Goal: Information Seeking & Learning: Check status

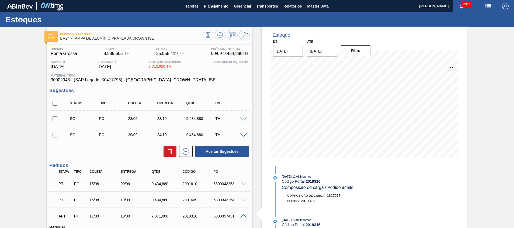
scroll to position [121, 0]
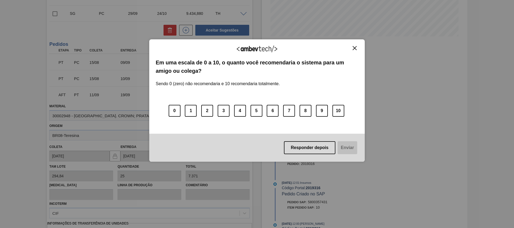
click at [355, 50] on img "Close" at bounding box center [355, 48] width 4 height 4
drag, startPoint x: 356, startPoint y: 45, endPoint x: 354, endPoint y: 50, distance: 5.1
click at [356, 46] on div "Agradecemos seu feedback! Em uma escala de 0 a 10, o quanto você recomendaria o…" at bounding box center [257, 100] width 216 height 122
click at [354, 50] on img "Close" at bounding box center [355, 48] width 4 height 4
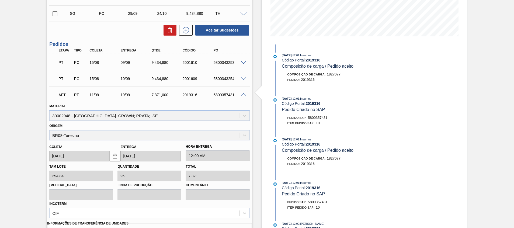
click at [242, 93] on span at bounding box center [243, 95] width 6 height 4
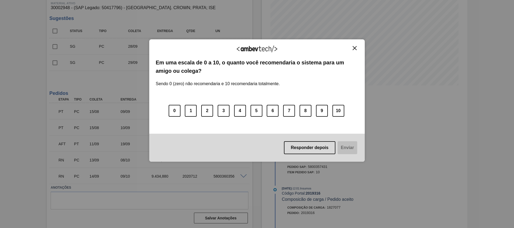
click at [357, 45] on div "Agradecemos seu feedback! Em uma escala de 0 a 10, o quanto você recomendaria o…" at bounding box center [257, 100] width 216 height 122
click at [355, 47] on img "Close" at bounding box center [355, 48] width 4 height 4
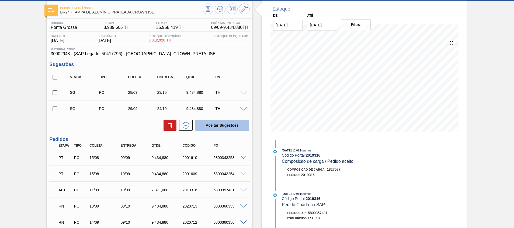
scroll to position [0, 0]
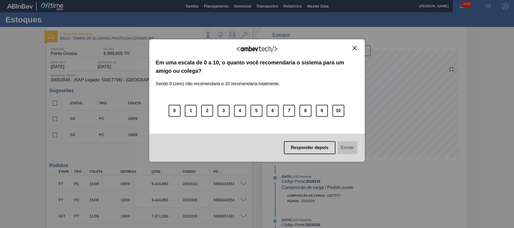
click at [357, 47] on button "Close" at bounding box center [354, 48] width 7 height 5
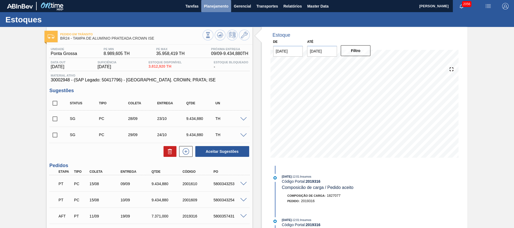
click at [206, 4] on span "Planejamento" at bounding box center [216, 6] width 25 height 6
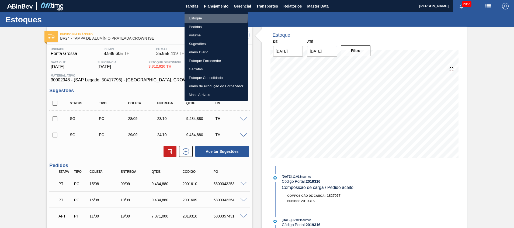
click at [197, 16] on li "Estoque" at bounding box center [216, 18] width 63 height 9
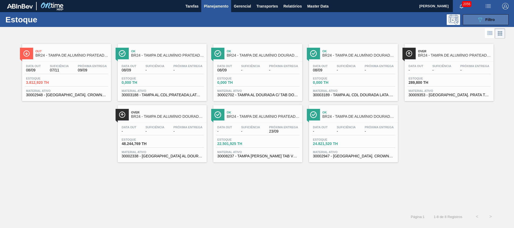
click at [485, 21] on div "089F7B8B-B2A5-4AFE-B5C0-19BA573D28AC Filtro" at bounding box center [486, 19] width 18 height 6
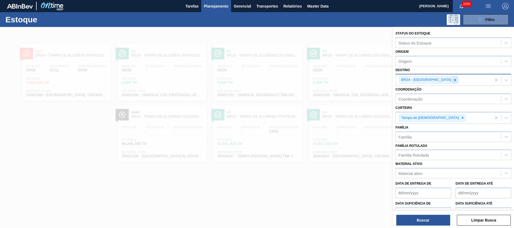
click at [452, 81] on div at bounding box center [455, 80] width 6 height 7
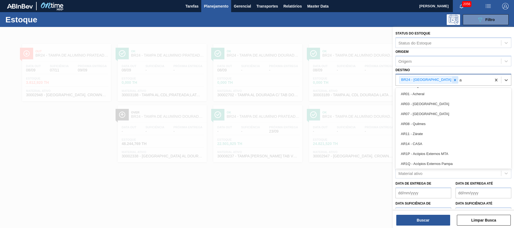
click at [453, 81] on icon at bounding box center [455, 80] width 4 height 4
type input "a"
drag, startPoint x: 427, startPoint y: 71, endPoint x: 424, endPoint y: 77, distance: 7.2
click at [427, 70] on div "Destino option BR24 - Ponta Grossa, deselected. option AR01 - Acheral focused, …" at bounding box center [454, 75] width 116 height 18
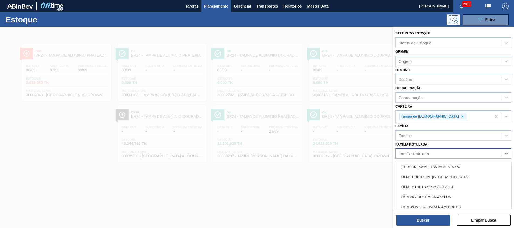
click at [412, 157] on div "Família Rotulada" at bounding box center [448, 154] width 105 height 8
click at [411, 154] on div "Família Rotulada" at bounding box center [414, 154] width 30 height 5
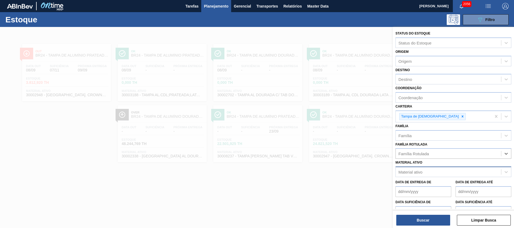
click at [411, 169] on div "Material ativo" at bounding box center [448, 172] width 105 height 8
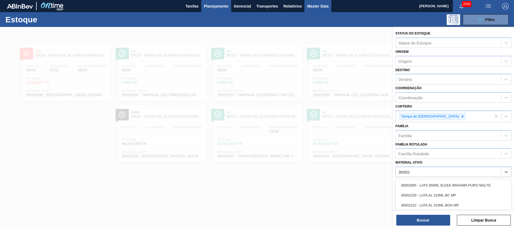
type ativo "30002"
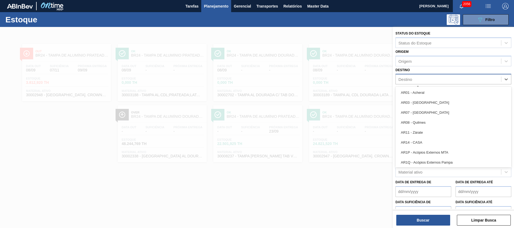
click at [420, 82] on div "Destino" at bounding box center [448, 79] width 105 height 8
type input "ag"
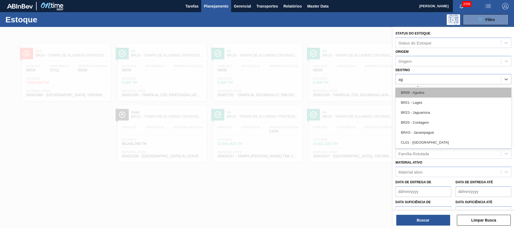
click at [411, 92] on div "BR09 - Agudos" at bounding box center [454, 93] width 116 height 10
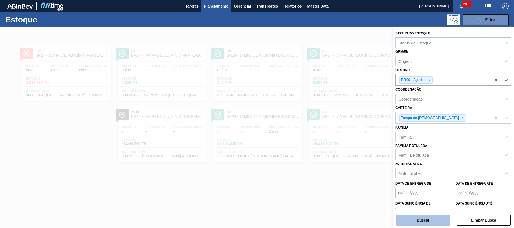
click at [410, 219] on button "Buscar" at bounding box center [424, 220] width 54 height 11
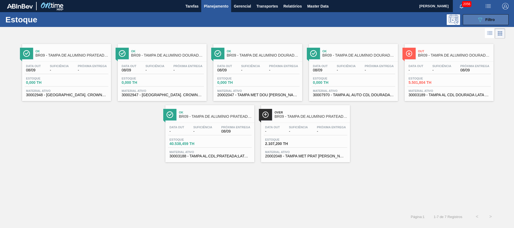
click at [492, 15] on button "089F7B8B-B2A5-4AFE-B5C0-19BA573D28AC Filtro" at bounding box center [486, 19] width 46 height 11
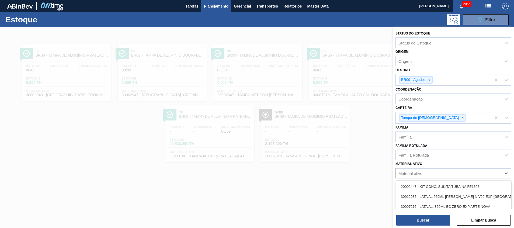
click at [411, 177] on div "Material ativo" at bounding box center [448, 174] width 105 height 8
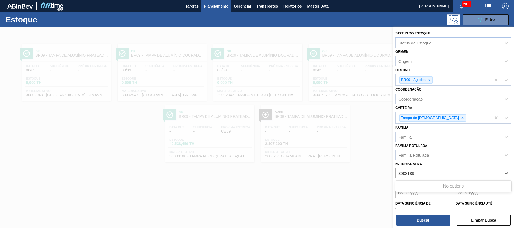
type ativo "3003189"
click at [431, 167] on div "Material ativo Material ativo" at bounding box center [454, 169] width 116 height 18
click at [423, 172] on div "Material ativo" at bounding box center [411, 173] width 24 height 5
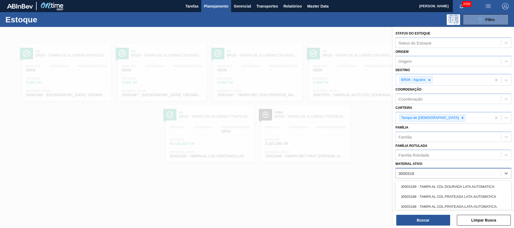
type ativo "30003189"
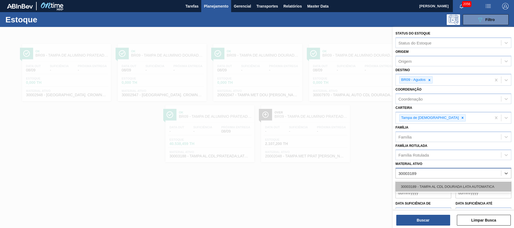
click at [425, 188] on div "30003189 - TAMPA AL CDL DOURADA LATA AUTOMATICA" at bounding box center [454, 187] width 116 height 10
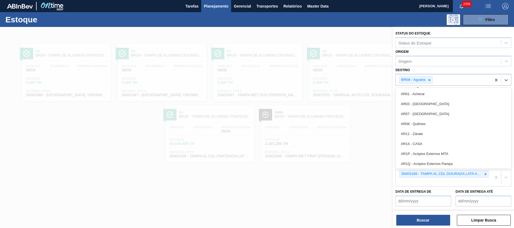
drag, startPoint x: 445, startPoint y: 83, endPoint x: 445, endPoint y: 87, distance: 4.0
click at [445, 87] on div "Status do Estoque Status do Estoque Origem Origem Destino option BR09 - Agudos,…" at bounding box center [453, 138] width 121 height 222
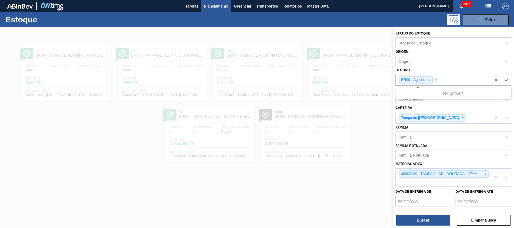
type input "i"
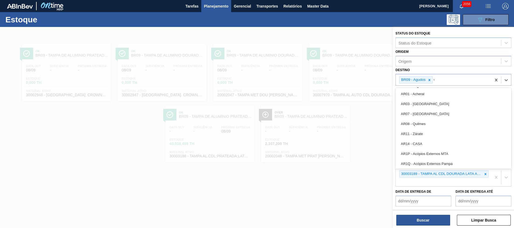
type input "via"
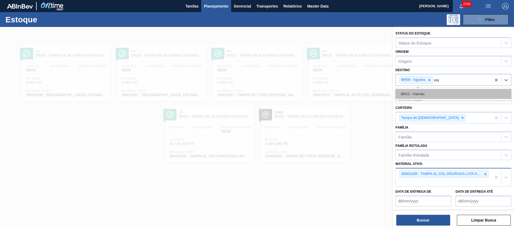
click at [439, 92] on div "BR22 - Viamão" at bounding box center [454, 94] width 116 height 10
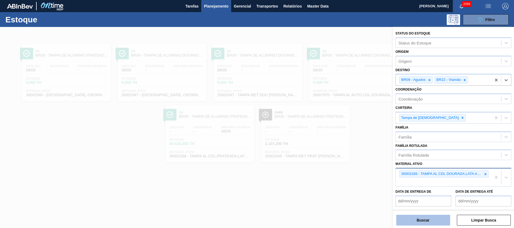
click at [415, 221] on button "Buscar" at bounding box center [424, 220] width 54 height 11
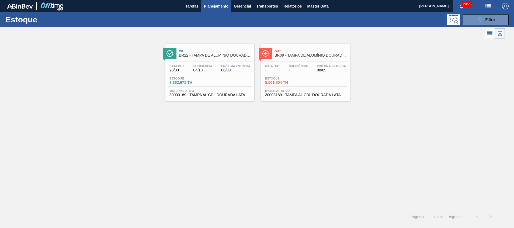
drag, startPoint x: 476, startPoint y: 19, endPoint x: 472, endPoint y: 40, distance: 21.7
click at [477, 19] on button "089F7B8B-B2A5-4AFE-B5C0-19BA573D28AC Filtro" at bounding box center [486, 19] width 46 height 11
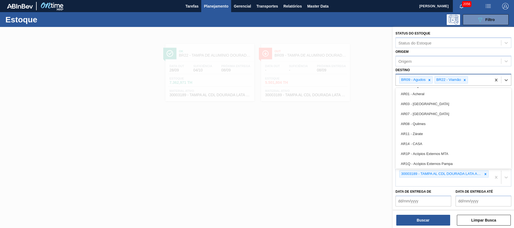
click at [479, 83] on div "BR09 - Agudos BR22 - Viamão" at bounding box center [444, 79] width 96 height 11
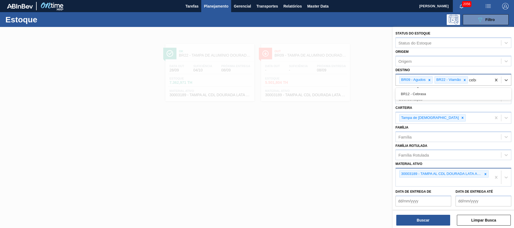
type input "cebra"
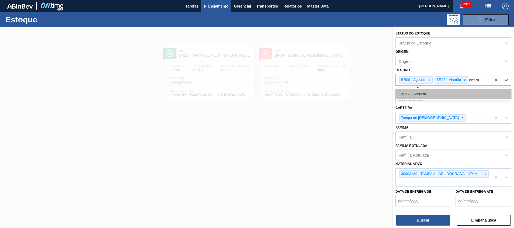
drag, startPoint x: 465, startPoint y: 92, endPoint x: 433, endPoint y: 156, distance: 72.2
click at [465, 92] on div "BR12 - Cebrasa" at bounding box center [454, 94] width 116 height 10
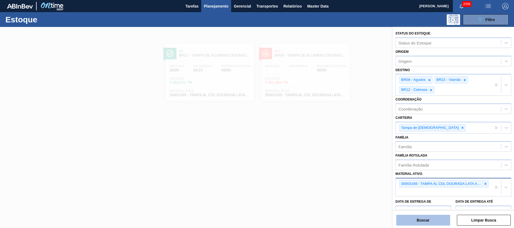
click at [419, 216] on button "Buscar" at bounding box center [424, 220] width 54 height 11
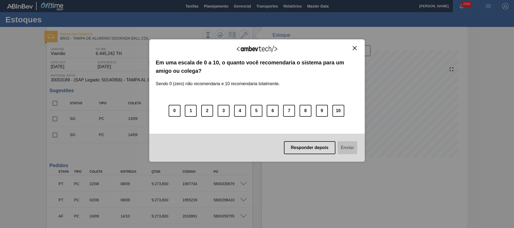
click at [352, 47] on button "Close" at bounding box center [354, 48] width 7 height 5
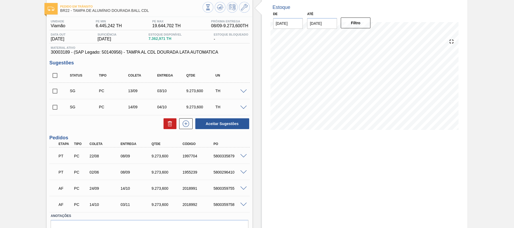
scroll to position [40, 0]
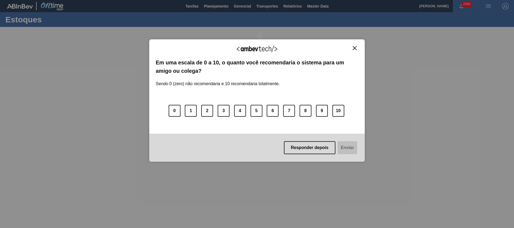
click at [356, 46] on div "Agradecemos seu feedback! Em uma escala de 0 a 10, o quanto você recomendaria o…" at bounding box center [257, 100] width 216 height 122
click at [356, 47] on img "Close" at bounding box center [355, 48] width 4 height 4
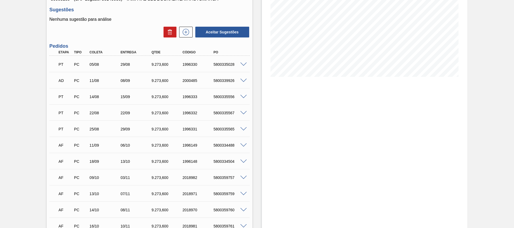
scroll to position [40, 0]
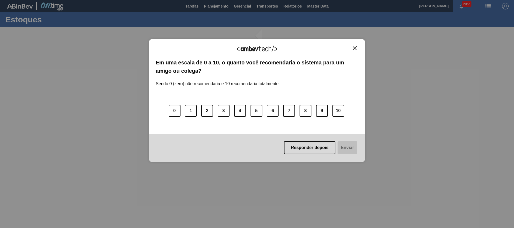
click at [354, 51] on div "Agradecemos seu feedback!" at bounding box center [257, 52] width 203 height 13
click at [354, 47] on img "Close" at bounding box center [355, 48] width 4 height 4
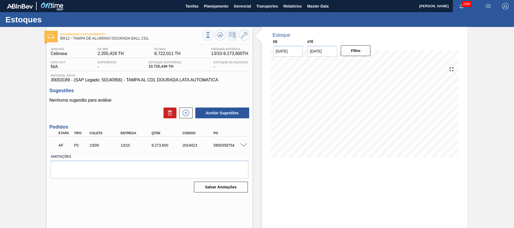
click at [240, 146] on span at bounding box center [243, 145] width 6 height 4
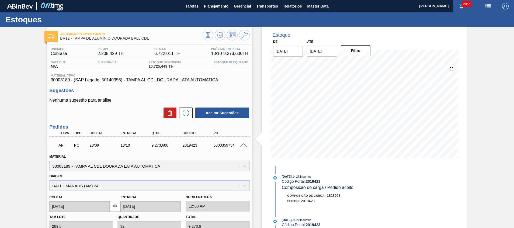
click at [241, 146] on span at bounding box center [243, 145] width 6 height 4
